Goal: Use online tool/utility: Utilize a website feature to perform a specific function

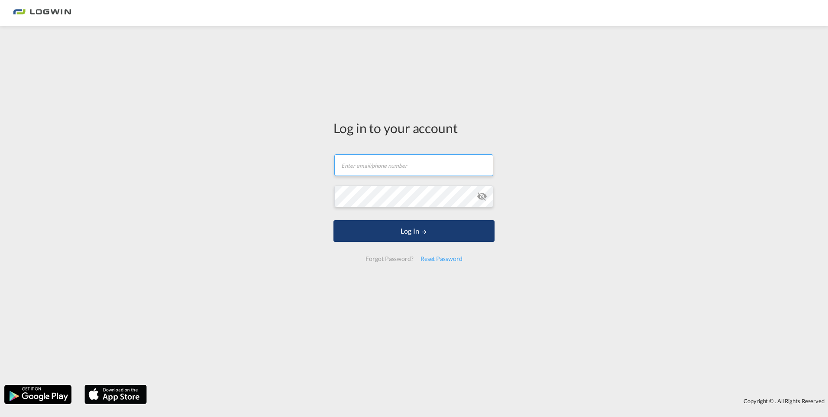
type input "[PERSON_NAME][EMAIL_ADDRESS][PERSON_NAME][DOMAIN_NAME]"
click at [414, 234] on button "Log In" at bounding box center [414, 231] width 161 height 22
